Goal: Information Seeking & Learning: Learn about a topic

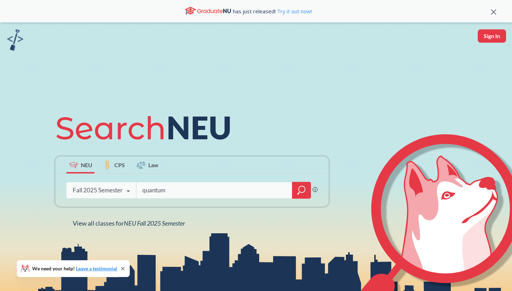
type input "quantum"
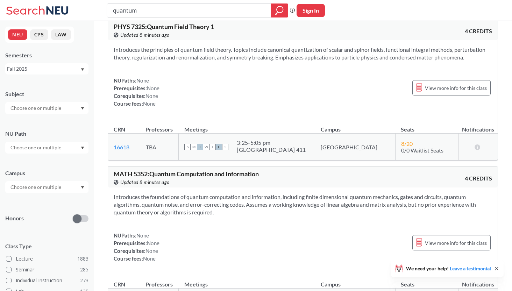
scroll to position [617, 0]
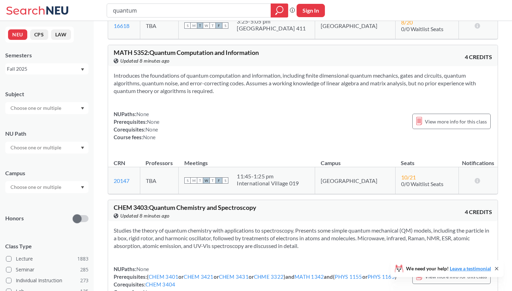
drag, startPoint x: 163, startPoint y: 7, endPoint x: 86, endPoint y: 9, distance: 77.3
click at [112, 9] on input "quantum" at bounding box center [189, 11] width 154 height 12
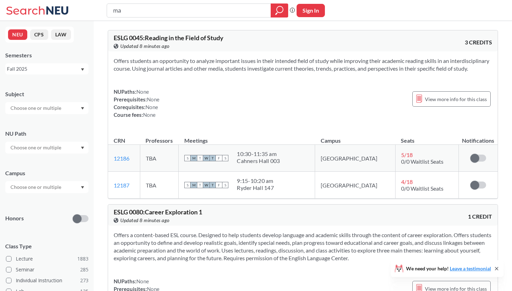
type input "m"
click at [81, 111] on div at bounding box center [46, 108] width 83 height 12
click at [58, 109] on input "text" at bounding box center [36, 108] width 59 height 8
type input "mat"
click at [38, 123] on div "MATH ( 68 )" at bounding box center [48, 120] width 79 height 8
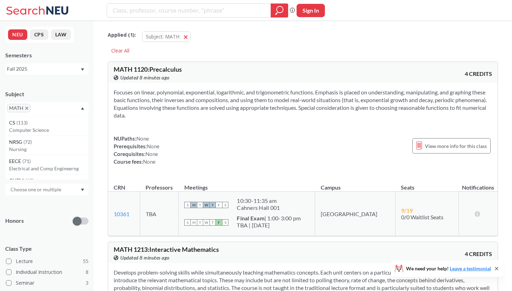
scroll to position [69, 0]
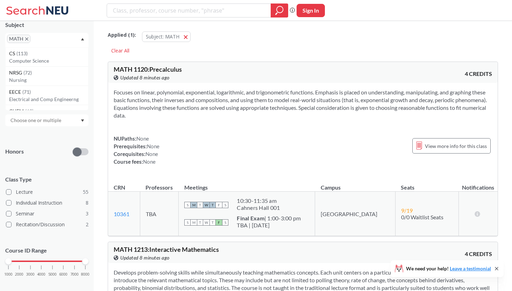
click at [31, 263] on div "1000 2000 3000 4000 5000 6000 7000 8000" at bounding box center [46, 261] width 77 height 5
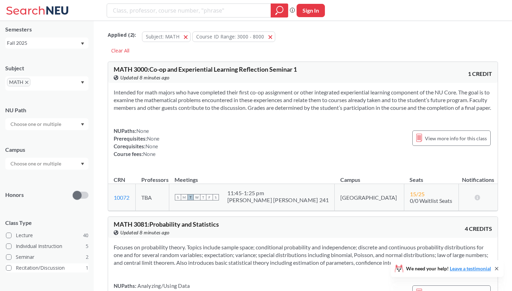
scroll to position [69, 0]
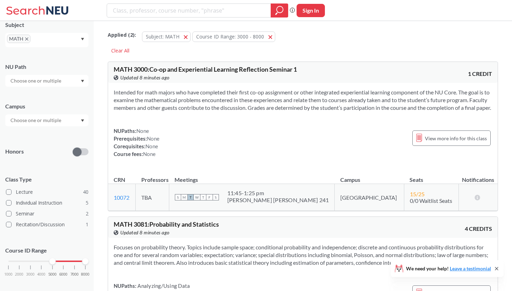
click at [52, 261] on div "1000 2000 3000 4000 5000 6000 7000 8000" at bounding box center [46, 261] width 77 height 5
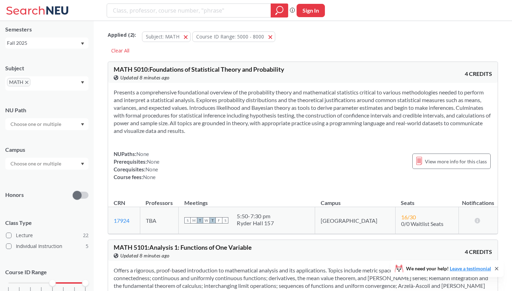
scroll to position [48, 0]
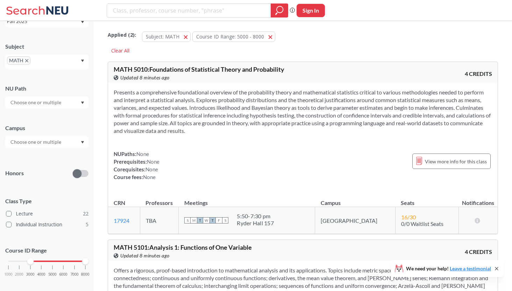
click at [30, 262] on div "1000 2000 3000 4000 5000 6000 7000 8000" at bounding box center [46, 261] width 77 height 5
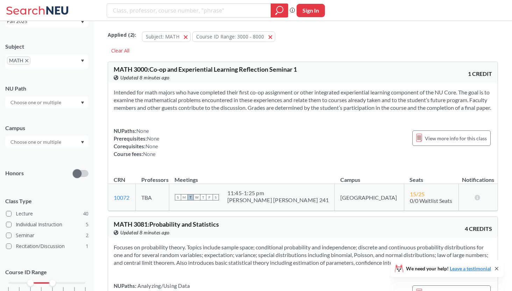
drag, startPoint x: 84, startPoint y: 282, endPoint x: 52, endPoint y: 282, distance: 31.8
click at [52, 282] on div at bounding box center [52, 283] width 6 height 6
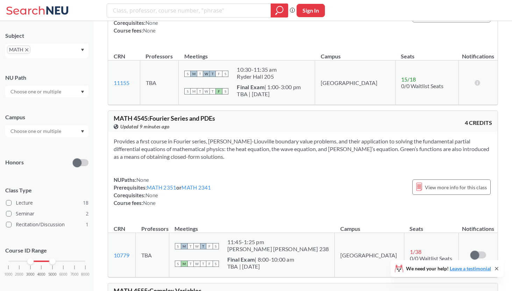
scroll to position [2130, 0]
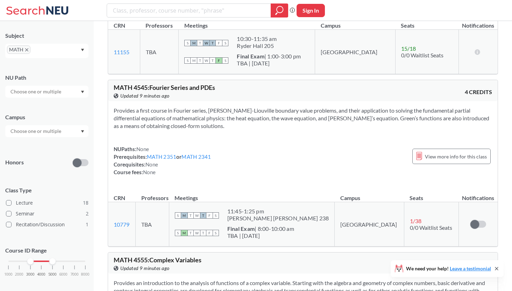
click at [160, 16] on input "search" at bounding box center [189, 11] width 154 height 12
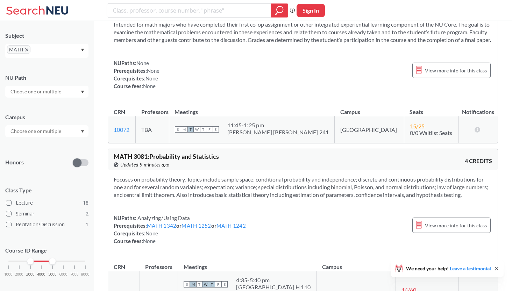
scroll to position [0, 0]
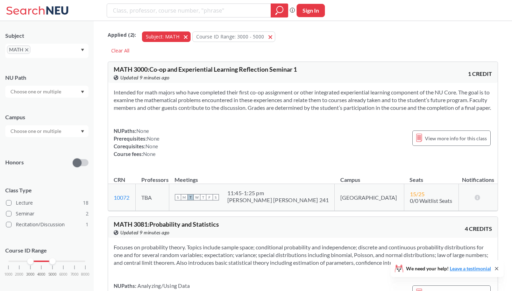
click at [185, 35] on button "Subject: MATH MATH" at bounding box center [166, 36] width 49 height 10
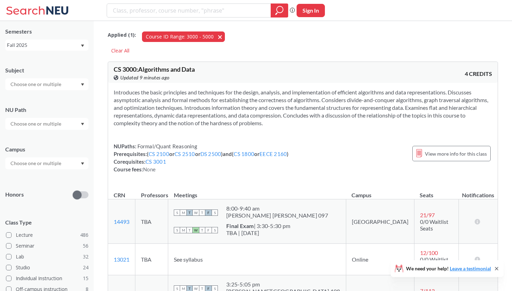
click at [215, 36] on button "Course ID Range: 3000 - 5000 3000 - 5000" at bounding box center [183, 36] width 83 height 10
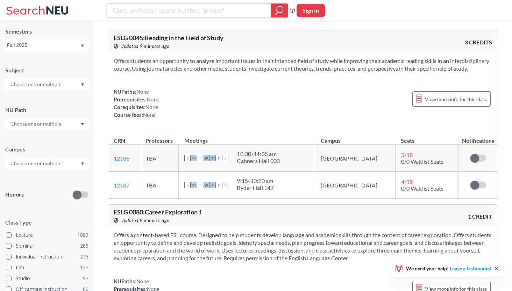
click at [203, 12] on input "search" at bounding box center [189, 11] width 154 height 12
type input "topology"
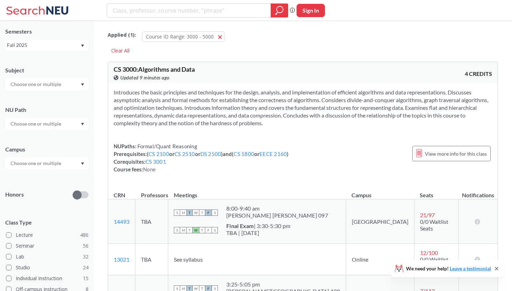
click at [31, 125] on input "text" at bounding box center [36, 124] width 59 height 8
type input "m"
click at [37, 85] on input "text" at bounding box center [36, 84] width 59 height 8
type input "math"
click at [39, 97] on div "MATH ( 21 )" at bounding box center [48, 97] width 79 height 8
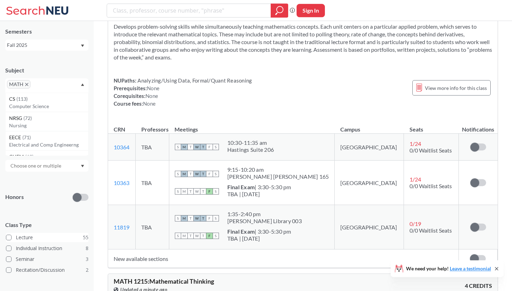
scroll to position [69, 0]
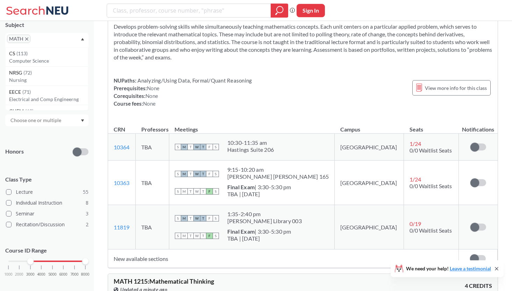
drag, startPoint x: 8, startPoint y: 260, endPoint x: 32, endPoint y: 260, distance: 23.8
click at [31, 260] on div at bounding box center [30, 261] width 6 height 6
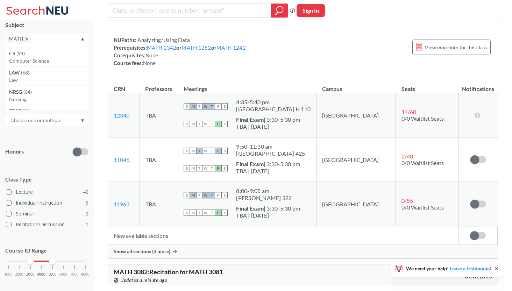
drag, startPoint x: 85, startPoint y: 263, endPoint x: 48, endPoint y: 262, distance: 36.7
click at [48, 262] on div "1000 2000 3000 4000 5000 6000 7000 8000" at bounding box center [46, 261] width 77 height 5
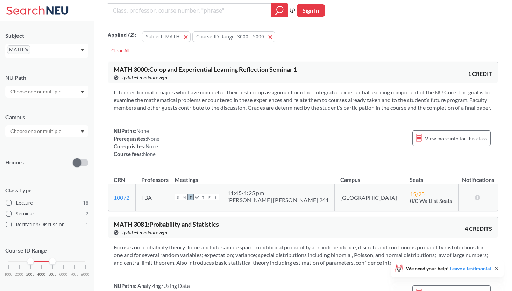
click at [164, 51] on div "Applied ( 2 ): Subject: MATH MATH Course ID Range: 3000 - 5000 3000 - 5000 Clea…" at bounding box center [303, 39] width 390 height 31
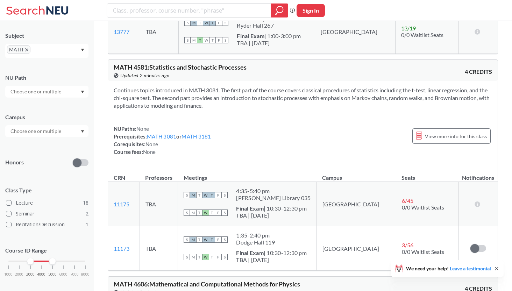
scroll to position [3042, 0]
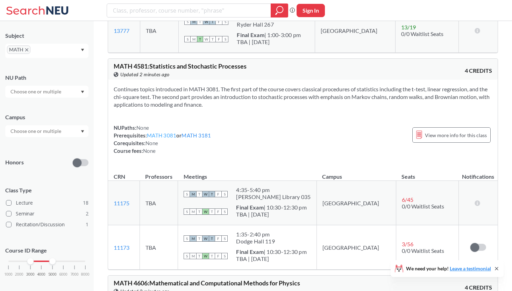
click at [171, 139] on link "MATH 3081" at bounding box center [161, 135] width 29 height 6
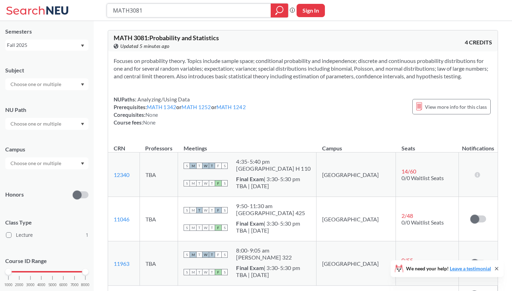
drag, startPoint x: 144, startPoint y: 16, endPoint x: 88, endPoint y: 4, distance: 56.5
click at [112, 5] on input "MATH3081" at bounding box center [189, 11] width 154 height 12
type input "engw 3315"
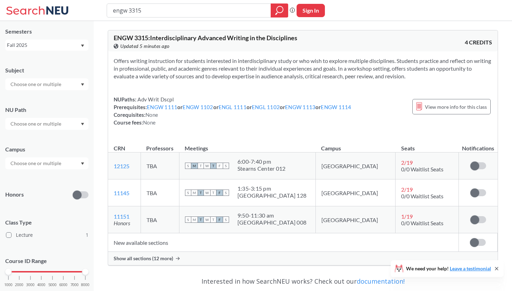
click at [136, 256] on span "Show all sections (12 more)" at bounding box center [143, 258] width 59 height 6
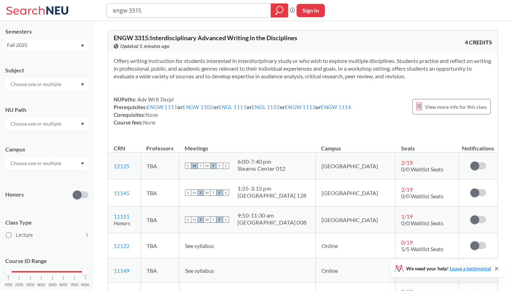
drag, startPoint x: 160, startPoint y: 8, endPoint x: 118, endPoint y: 6, distance: 42.0
click at [121, 5] on input "engw 3315" at bounding box center [189, 11] width 154 height 12
type input "e"
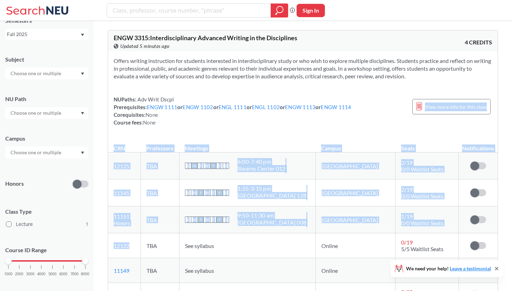
drag, startPoint x: 10, startPoint y: 261, endPoint x: -16, endPoint y: 254, distance: 28.0
click at [0, 254] on div "NEU CPS LAW Semesters Fall 2025 Subject NU Path Campus Honors Class Type Lectur…" at bounding box center [47, 156] width 94 height 270
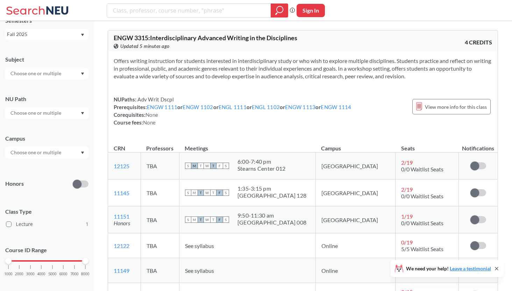
click at [40, 176] on div "Honors" at bounding box center [46, 179] width 83 height 25
click at [49, 76] on input "text" at bounding box center [36, 73] width 59 height 8
type input "m"
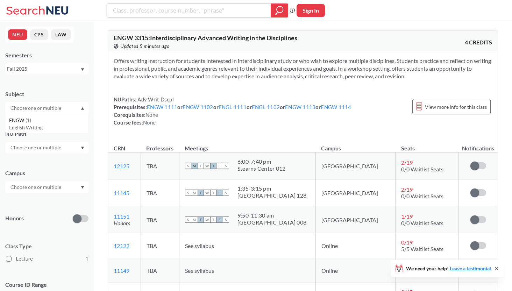
click at [167, 13] on input "search" at bounding box center [189, 11] width 154 height 12
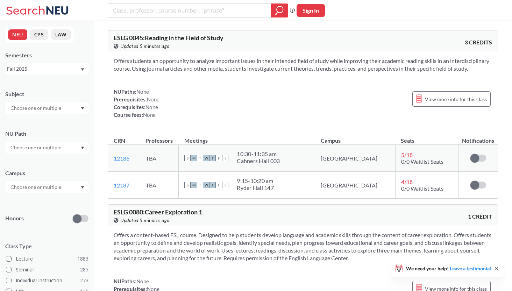
click at [65, 107] on input "text" at bounding box center [36, 108] width 59 height 8
type input "mk"
click at [54, 127] on p "Marketing" at bounding box center [48, 127] width 79 height 7
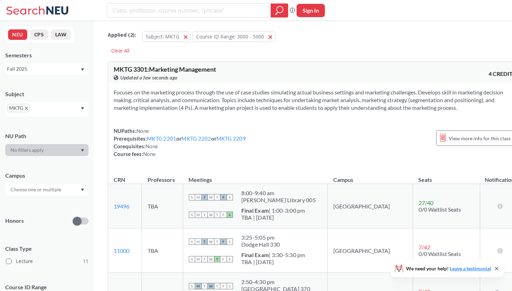
click at [46, 199] on div "Subject MKTG NU Path Campus Honors Class Type Lecture 11 Course ID Range 1000 2…" at bounding box center [46, 205] width 83 height 244
click at [52, 148] on div at bounding box center [46, 150] width 83 height 12
click at [52, 147] on div at bounding box center [46, 150] width 83 height 12
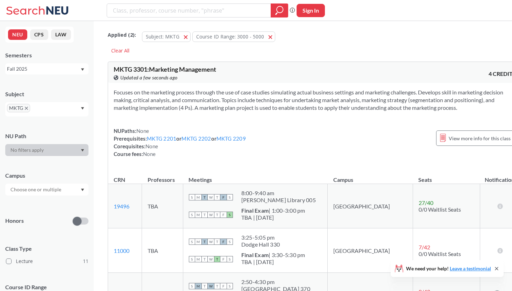
click at [52, 147] on div at bounding box center [46, 150] width 83 height 12
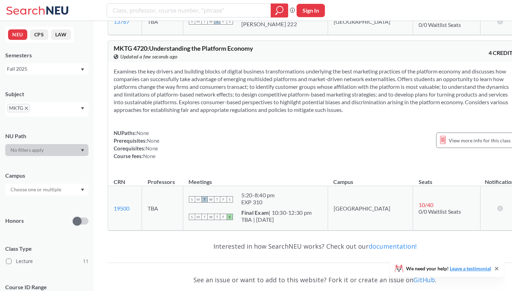
scroll to position [2474, 0]
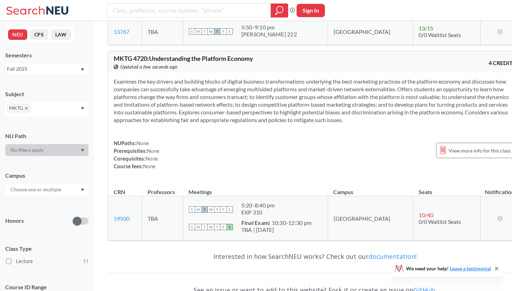
click at [63, 109] on div "MKTG" at bounding box center [46, 109] width 83 height 14
click at [39, 109] on input "text" at bounding box center [42, 110] width 21 height 8
click at [26, 106] on span "MKTG" at bounding box center [18, 108] width 23 height 8
click at [26, 108] on icon "X to remove pill" at bounding box center [26, 108] width 3 height 3
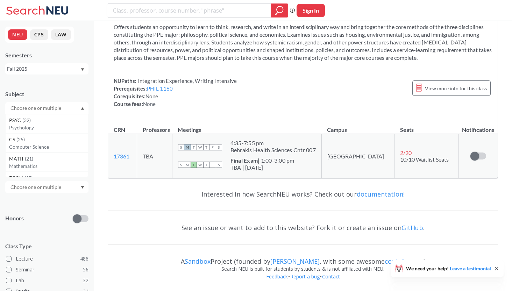
scroll to position [2007, 0]
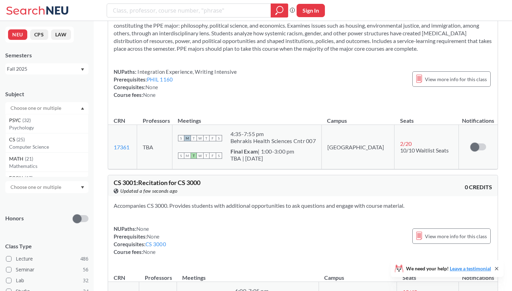
click at [26, 108] on input "text" at bounding box center [36, 108] width 59 height 8
type input "Acc"
click at [26, 126] on p "Accounting" at bounding box center [48, 127] width 79 height 7
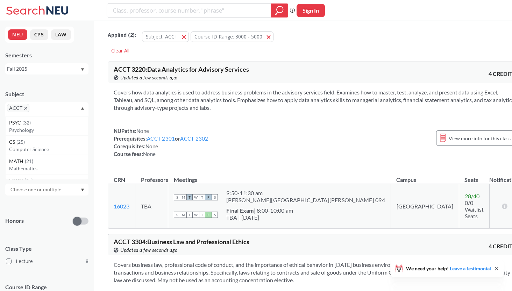
click at [38, 109] on input "text" at bounding box center [41, 110] width 21 height 8
type input "Fin"
click at [34, 125] on div "FINA ( 16 )" at bounding box center [48, 123] width 79 height 8
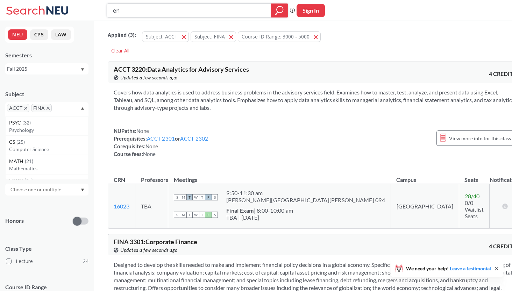
type input "e"
click at [64, 108] on input "text" at bounding box center [64, 110] width 21 height 8
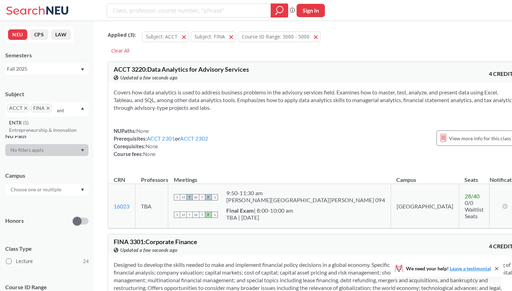
type input "ent"
click at [55, 130] on p "Entrepreneurship & Innovation" at bounding box center [48, 130] width 79 height 7
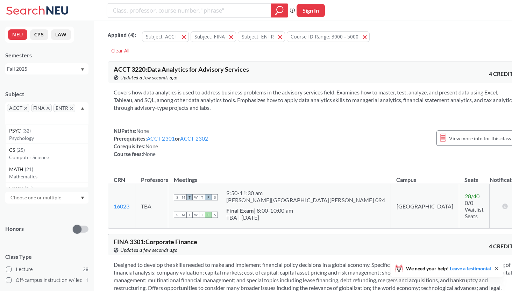
click at [45, 120] on div "ACCT FINA ENTR" at bounding box center [46, 113] width 83 height 22
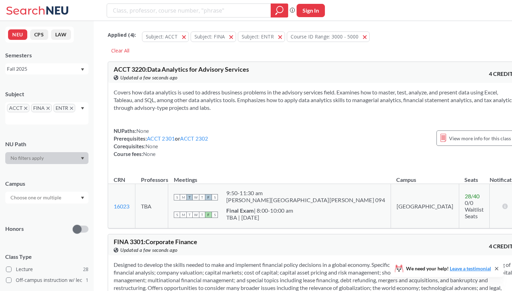
click at [45, 118] on div "ACCT FINA ENTR" at bounding box center [46, 113] width 83 height 22
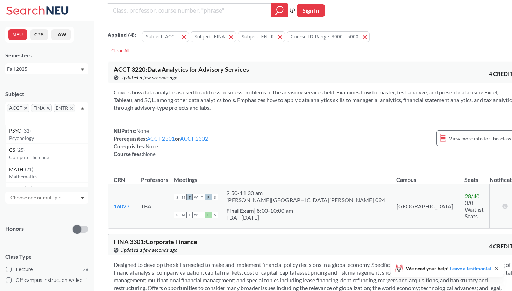
click at [79, 108] on div "ACCT FINA ENTR" at bounding box center [46, 113] width 83 height 22
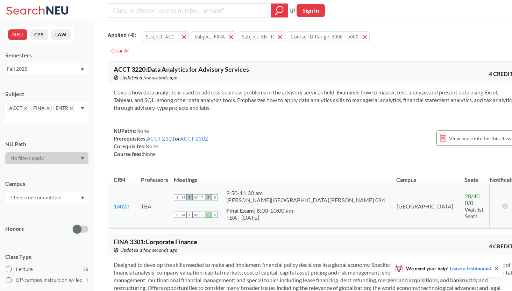
click at [77, 108] on div "ACCT FINA ENTR" at bounding box center [46, 113] width 83 height 22
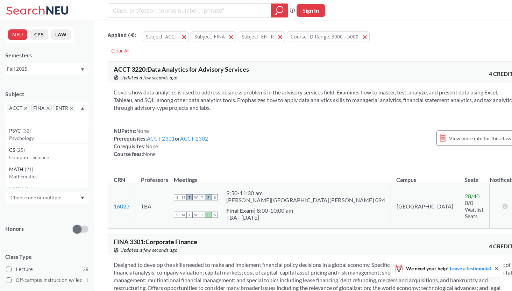
click at [54, 120] on div "ACCT FINA ENTR" at bounding box center [46, 113] width 83 height 22
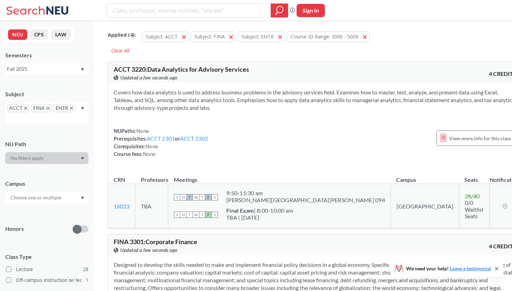
click at [39, 227] on div "Honors" at bounding box center [46, 224] width 83 height 25
click at [82, 107] on icon "Dropdown arrow" at bounding box center [82, 108] width 3 height 2
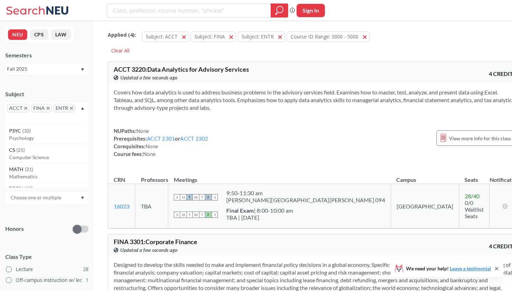
click at [14, 113] on div "ACCT FINA ENTR" at bounding box center [46, 113] width 83 height 22
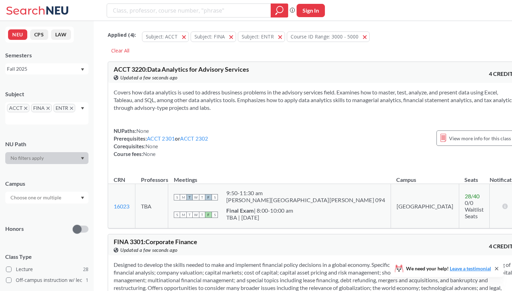
click at [14, 116] on input "text" at bounding box center [17, 118] width 21 height 8
type input "inno"
click at [15, 130] on span "INNO" at bounding box center [16, 131] width 14 height 8
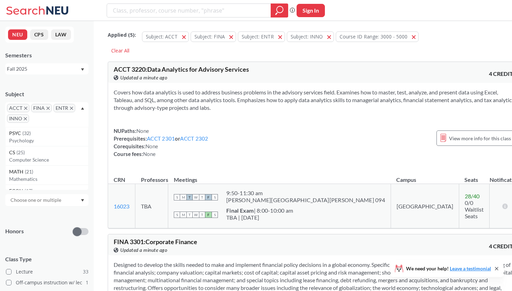
click at [35, 119] on input "text" at bounding box center [41, 121] width 21 height 8
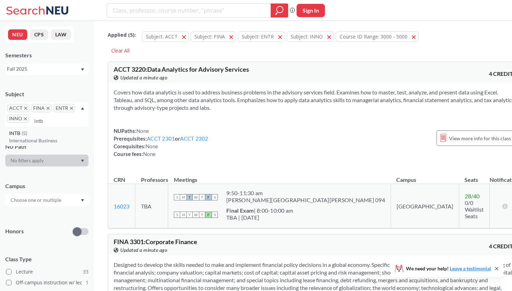
type input "intb"
click at [46, 134] on div "INTB ( 5 )" at bounding box center [48, 133] width 79 height 8
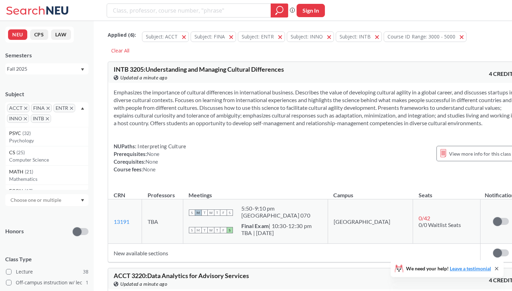
click at [56, 121] on input "text" at bounding box center [63, 121] width 21 height 8
type input "mg"
click at [46, 142] on p "Management" at bounding box center [48, 140] width 79 height 7
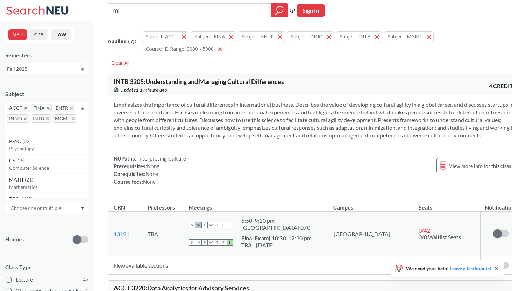
type input "m"
click at [18, 129] on input "text" at bounding box center [17, 129] width 21 height 8
type input "mism"
click at [18, 148] on p "Management Information Systems" at bounding box center [48, 148] width 79 height 7
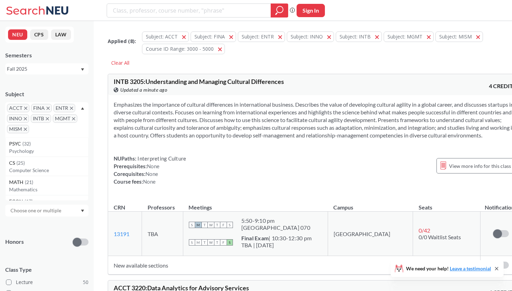
click at [31, 131] on div "ACCT FINA ENTR INNO INTB MGMT MISM" at bounding box center [46, 119] width 83 height 35
click at [33, 130] on input "text" at bounding box center [41, 131] width 21 height 8
type input "mk"
click at [41, 147] on div "MKTG ( 11 )" at bounding box center [48, 144] width 79 height 8
click at [32, 252] on div "Subject ACCT FINA ENTR INNO INTB MGMT MISM MKTG PSYC ( 32 ) Psychology CS ( 25 …" at bounding box center [46, 221] width 83 height 276
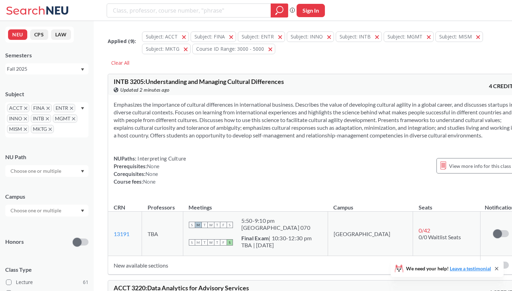
click at [61, 130] on input "text" at bounding box center [66, 131] width 21 height 8
type input "m"
type input "sch"
click at [58, 149] on p "Supply Chain Management" at bounding box center [48, 151] width 79 height 7
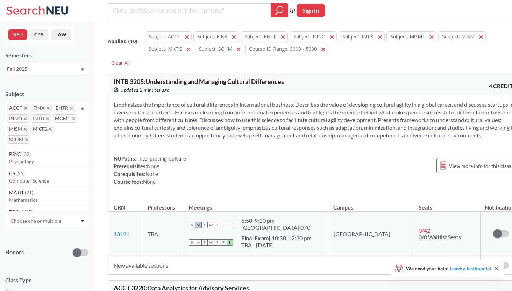
click at [35, 140] on input "text" at bounding box center [42, 142] width 21 height 8
type input "strt"
click at [36, 161] on p "Strategy" at bounding box center [48, 161] width 79 height 7
click at [56, 238] on div "Honors" at bounding box center [46, 248] width 83 height 25
click at [55, 179] on input "text" at bounding box center [36, 181] width 59 height 8
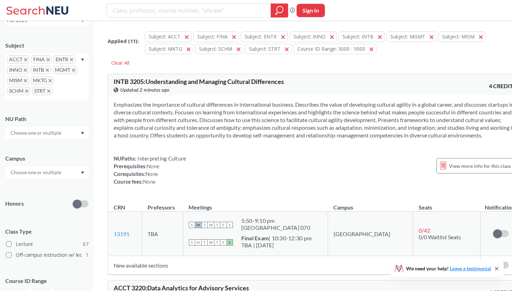
click at [58, 88] on div "ACCT FINA ENTR INNO INTB MGMT MISM MKTG SCHM STRT" at bounding box center [46, 77] width 83 height 46
click at [58, 95] on input "text" at bounding box center [64, 93] width 21 height 8
click at [126, 62] on div "Clear All" at bounding box center [120, 63] width 25 height 10
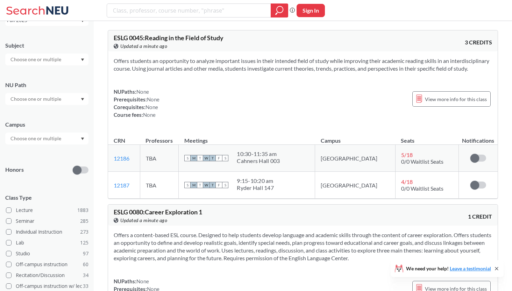
click at [66, 60] on input "text" at bounding box center [36, 59] width 59 height 8
type input "math"
click at [61, 77] on p "Mathematics" at bounding box center [48, 79] width 79 height 7
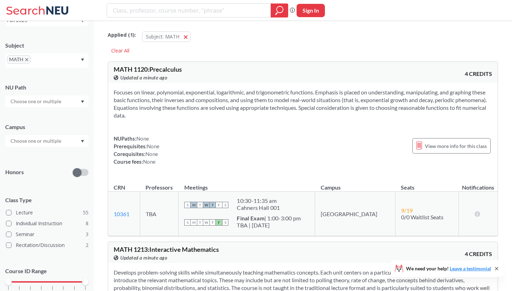
click at [60, 172] on div "Honors" at bounding box center [46, 168] width 83 height 25
click at [43, 97] on div at bounding box center [46, 101] width 83 height 12
click at [43, 99] on input "text" at bounding box center [36, 101] width 59 height 8
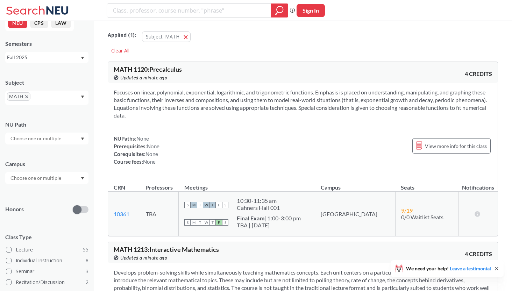
click at [47, 96] on input "text" at bounding box center [42, 99] width 21 height 8
click at [35, 99] on input "text" at bounding box center [42, 99] width 21 height 8
click at [77, 97] on div "MATH" at bounding box center [46, 98] width 83 height 14
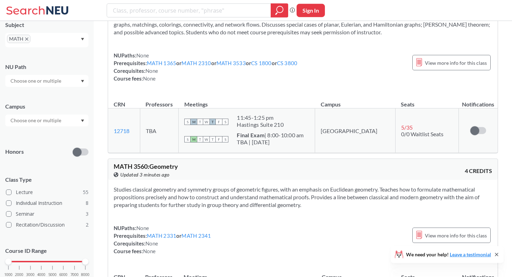
scroll to position [5703, 0]
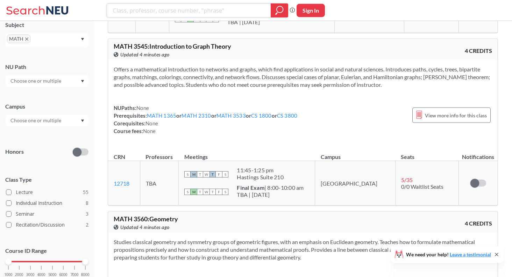
click at [198, 13] on input "search" at bounding box center [189, 11] width 154 height 12
type input "econ 1116"
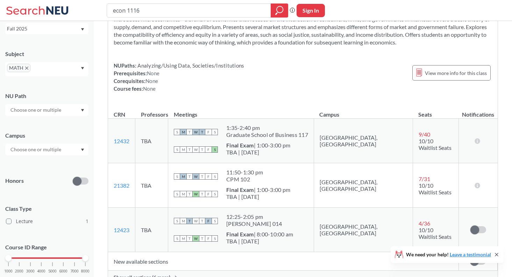
scroll to position [137, 0]
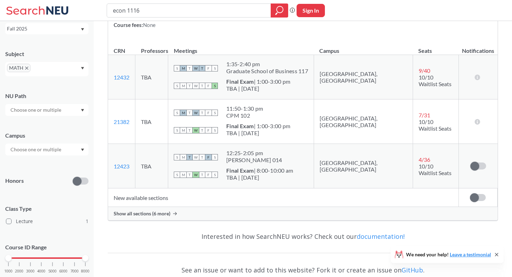
click at [146, 214] on span "Show all sections (6 more)" at bounding box center [142, 213] width 57 height 6
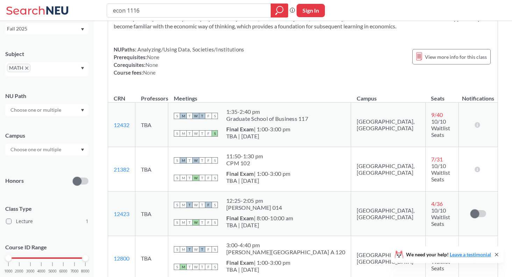
scroll to position [10, 0]
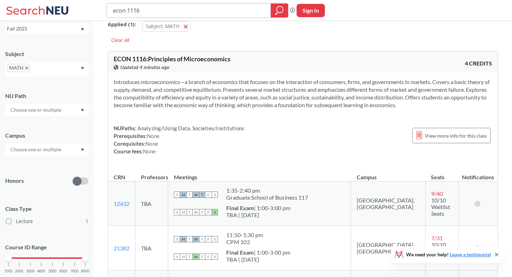
drag, startPoint x: 166, startPoint y: 12, endPoint x: 110, endPoint y: 9, distance: 56.4
click at [112, 9] on input "econ 1116" at bounding box center [189, 11] width 154 height 12
click at [188, 26] on span "button" at bounding box center [188, 26] width 0 height 7
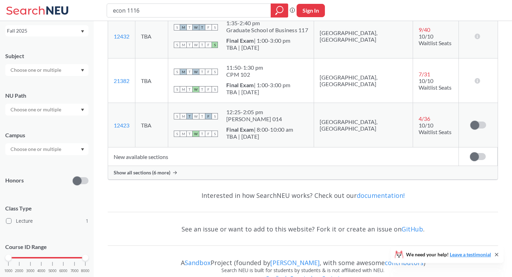
scroll to position [162, 0]
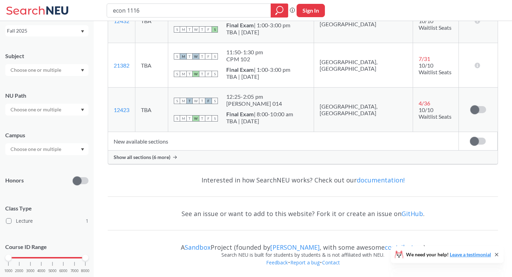
click at [170, 158] on span "Show all sections (6 more)" at bounding box center [142, 157] width 57 height 6
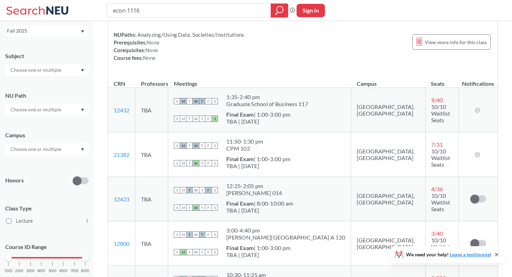
scroll to position [0, 0]
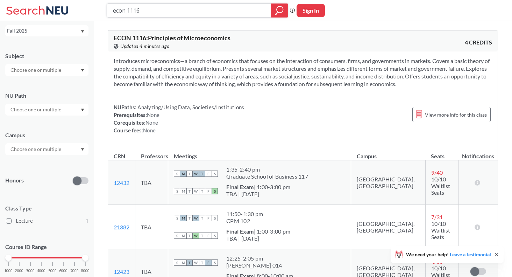
drag, startPoint x: 155, startPoint y: 13, endPoint x: 98, endPoint y: 13, distance: 56.7
click at [112, 13] on input "econ 1116" at bounding box center [189, 11] width 154 height 12
type input "mktg 2209"
